Goal: Task Accomplishment & Management: Manage account settings

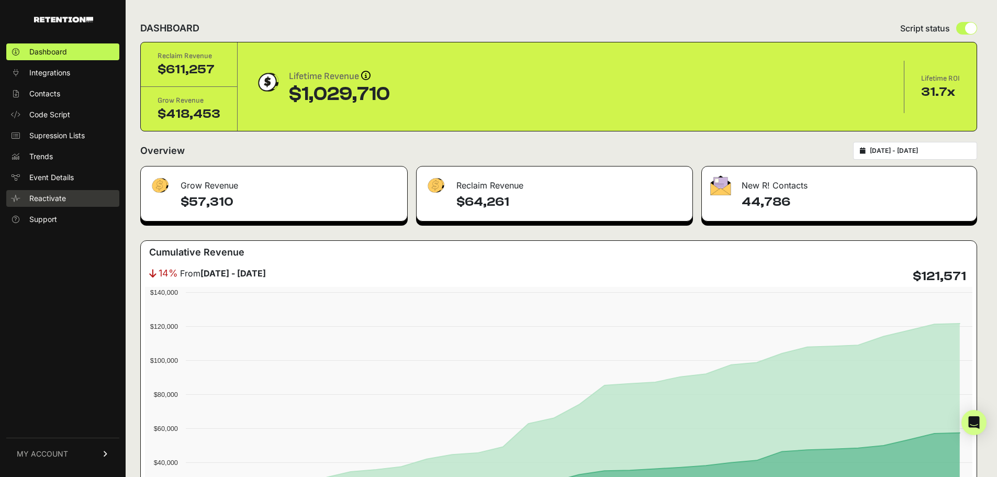
click at [49, 196] on span "Reactivate" at bounding box center [47, 198] width 37 height 10
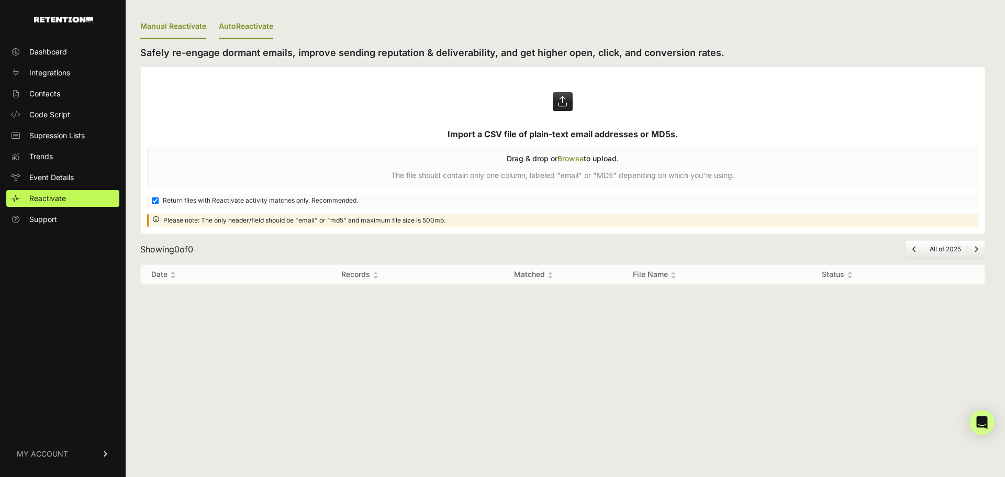
click at [249, 20] on link "AutoReactivate" at bounding box center [246, 27] width 54 height 25
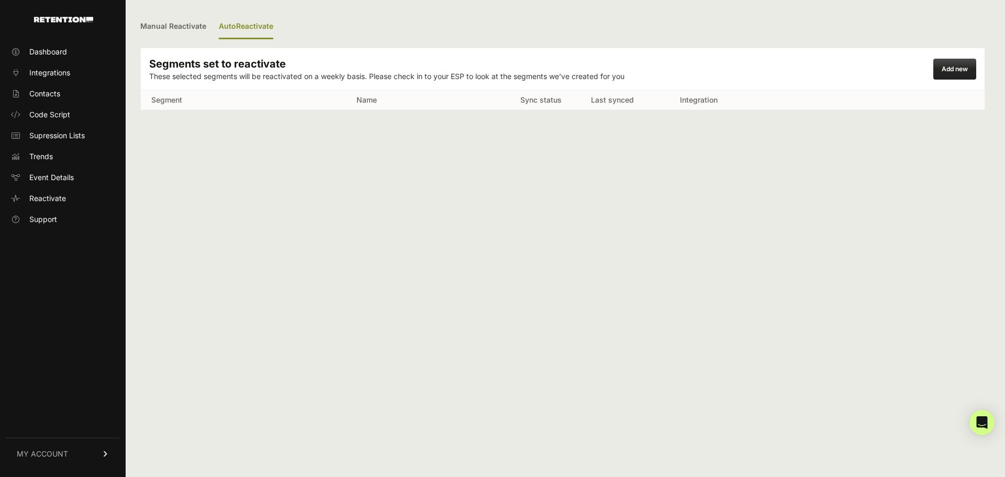
click at [969, 68] on div "Add new" at bounding box center [954, 69] width 43 height 21
click at [956, 67] on link "Add new" at bounding box center [954, 69] width 26 height 8
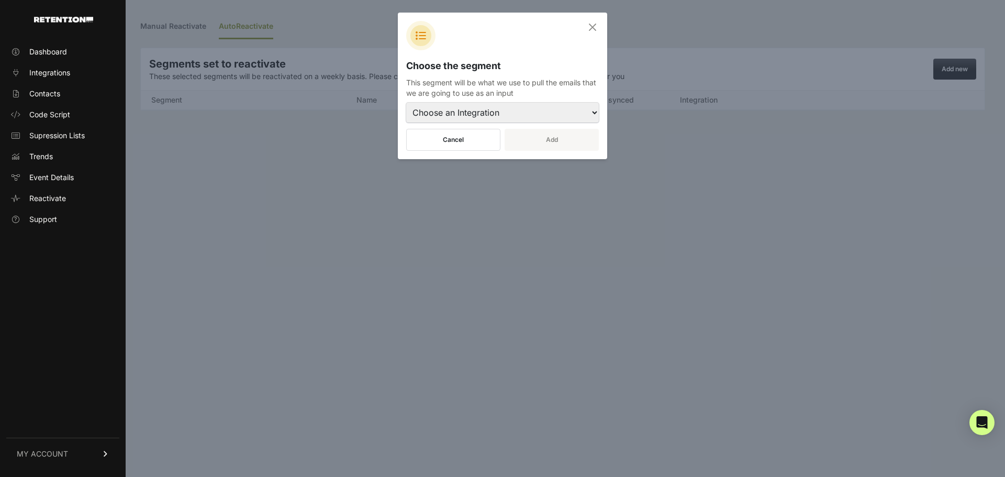
click at [424, 110] on select "Choose an Integration Klaviyo - ****1758" at bounding box center [502, 113] width 193 height 20
select select "25094"
click at [406, 103] on select "Choose an Integration Klaviyo - ****1758" at bounding box center [502, 113] width 193 height 20
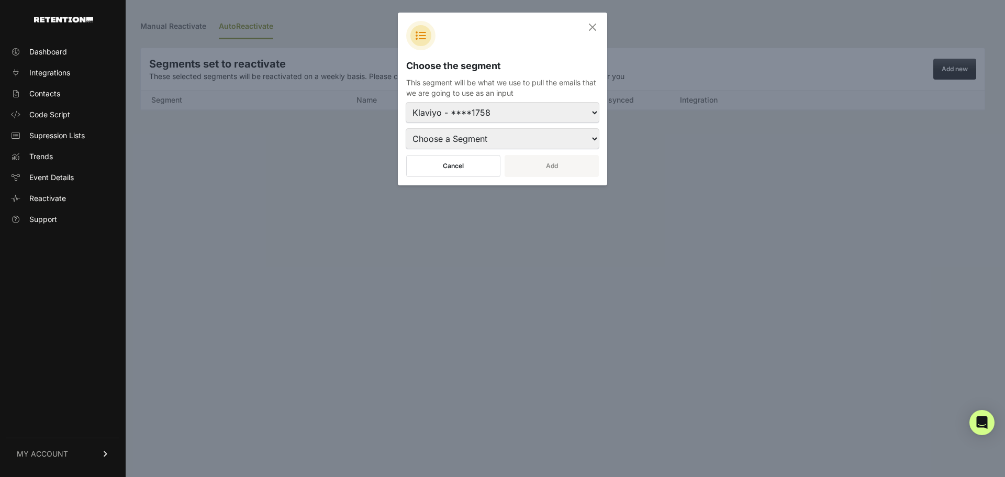
click at [479, 139] on select "Choose a Segment 1_19_24 List 2024 90 day Open list -or- Subscribed Last 30 day…" at bounding box center [502, 139] width 193 height 20
select select "UCBb7Z"
click at [406, 129] on select "Choose a Segment 1_19_24 List 2024 90 day Open list -or- Subscribed Last 30 day…" at bounding box center [502, 139] width 193 height 20
click at [570, 163] on button "Add" at bounding box center [551, 166] width 94 height 22
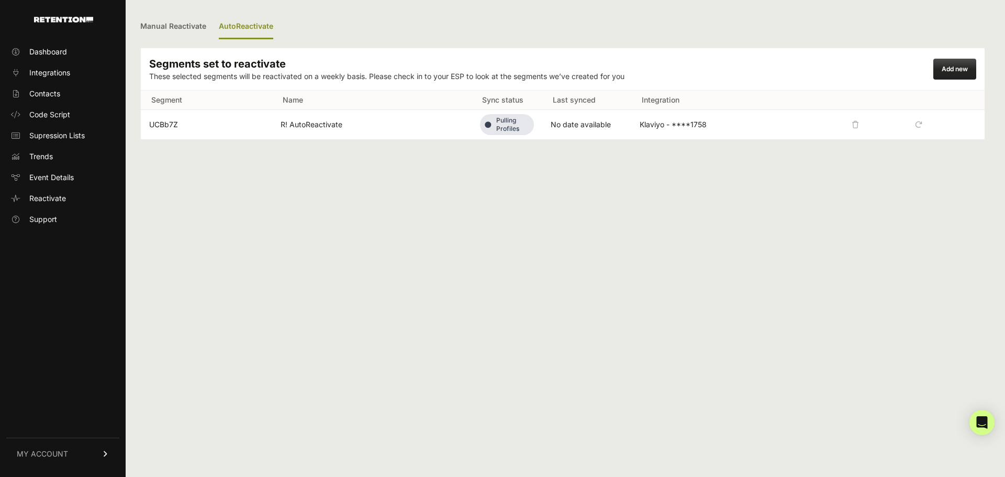
click at [313, 36] on ul "Manual Reactivate AutoReactivate" at bounding box center [562, 27] width 845 height 25
click at [464, 24] on ul "Manual Reactivate AutoReactivate" at bounding box center [562, 27] width 845 height 25
click at [304, 25] on ul "Manual Reactivate AutoReactivate" at bounding box center [562, 27] width 845 height 25
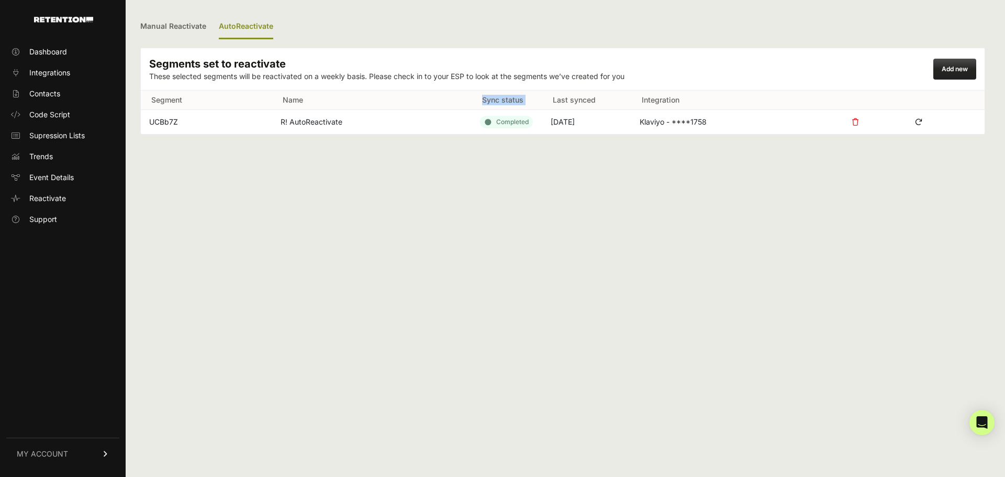
drag, startPoint x: 482, startPoint y: 99, endPoint x: 553, endPoint y: 98, distance: 70.7
click at [553, 98] on tr "Segment Name Sync status Last synced Integration" at bounding box center [563, 100] width 844 height 19
click at [522, 15] on ul "Manual Reactivate AutoReactivate" at bounding box center [562, 27] width 845 height 25
